Goal: Task Accomplishment & Management: Manage account settings

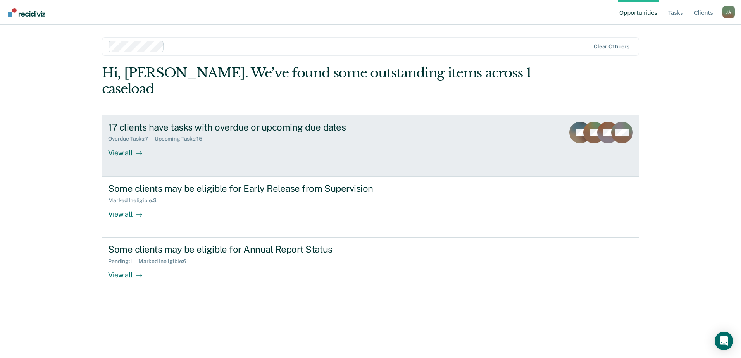
click at [132, 122] on div "17 clients have tasks with overdue or upcoming due dates" at bounding box center [244, 127] width 272 height 11
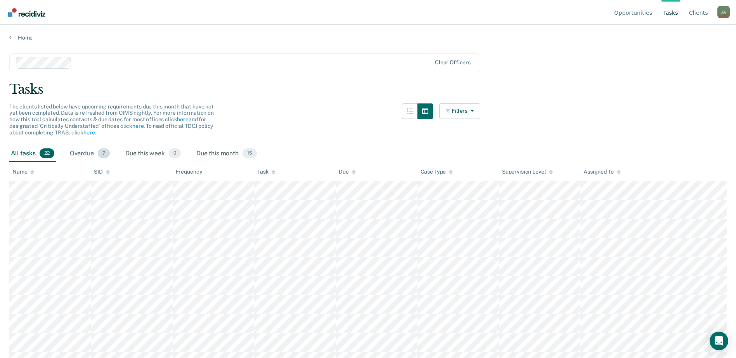
click at [102, 155] on span "7" at bounding box center [104, 154] width 12 height 10
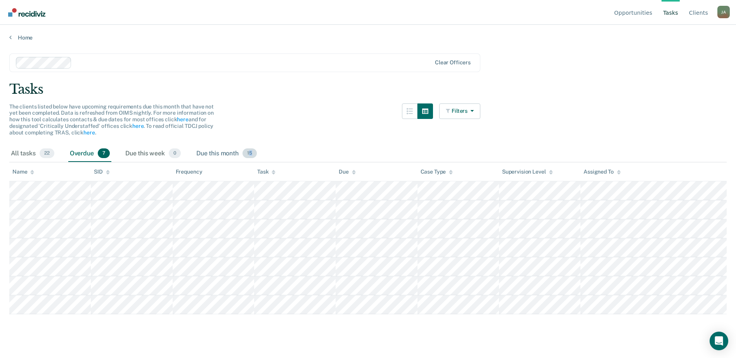
click at [252, 152] on span "15" at bounding box center [249, 154] width 14 height 10
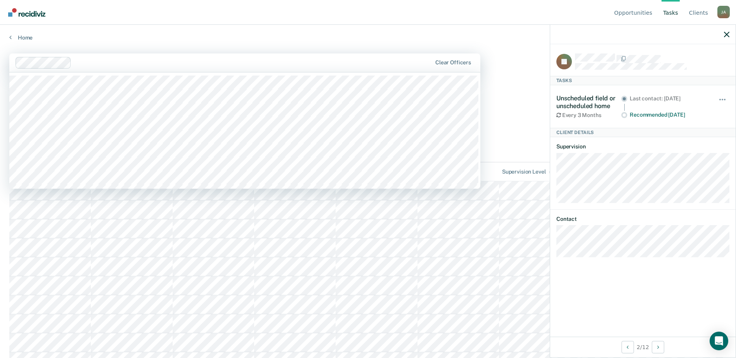
click at [306, 69] on div "Clear officers" at bounding box center [244, 63] width 471 height 19
click at [342, 26] on div "Home" at bounding box center [368, 33] width 736 height 16
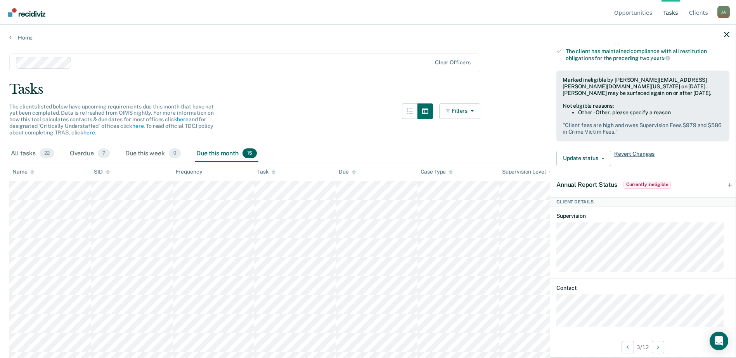
scroll to position [246, 0]
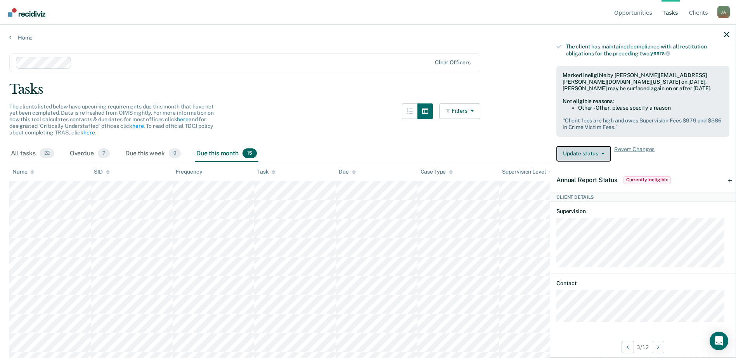
click at [601, 153] on icon "button" at bounding box center [602, 154] width 3 height 2
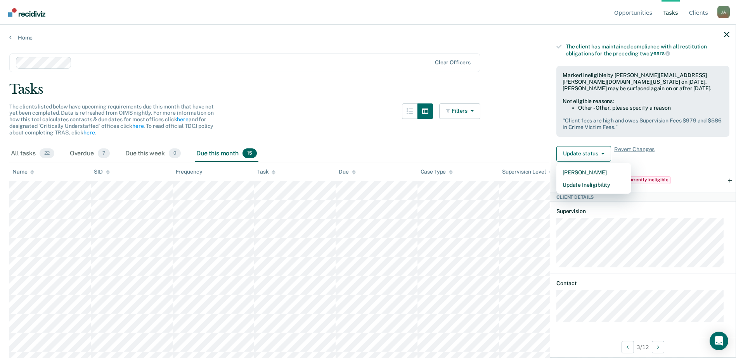
click at [350, 96] on div "Tasks" at bounding box center [367, 89] width 717 height 16
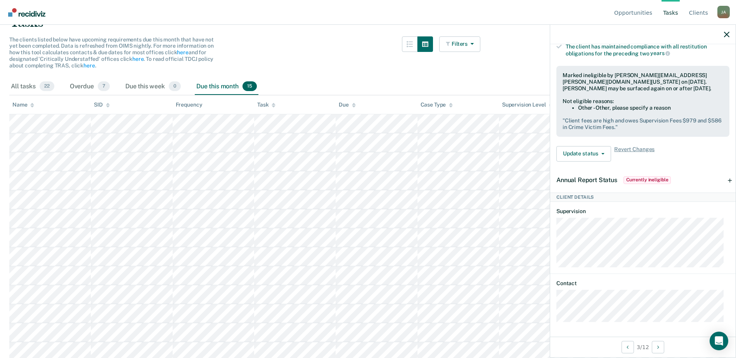
scroll to position [78, 0]
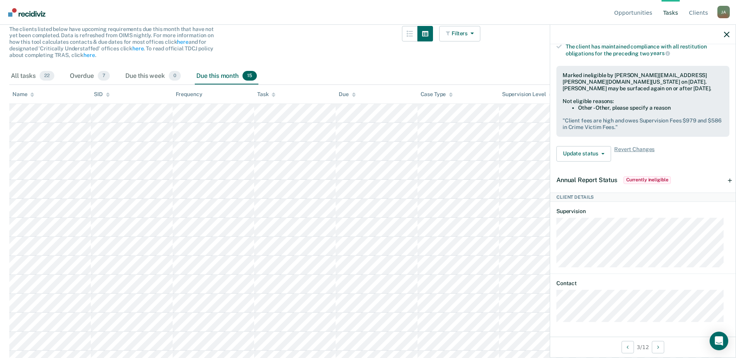
click at [272, 92] on icon at bounding box center [273, 94] width 4 height 5
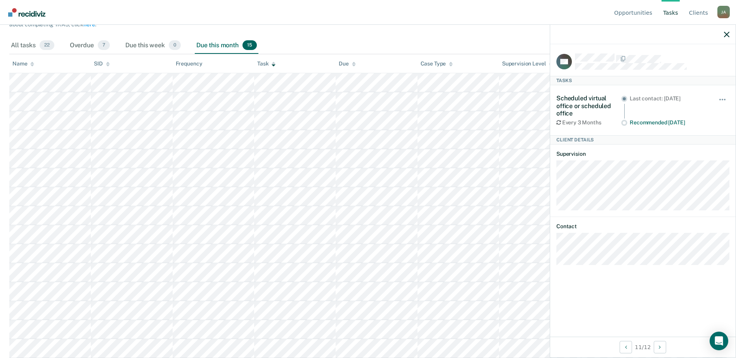
scroll to position [0, 0]
